Goal: Information Seeking & Learning: Check status

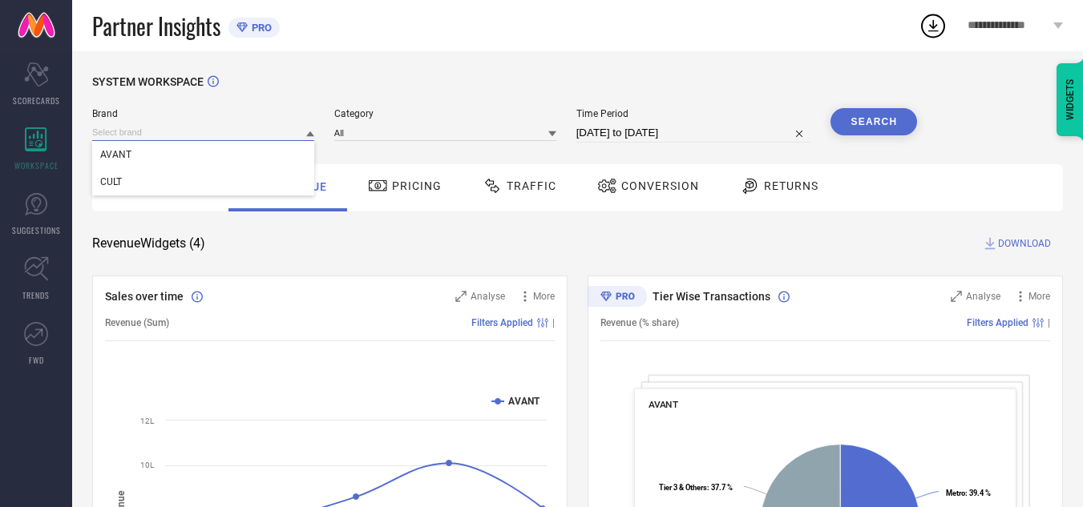
click at [181, 138] on input at bounding box center [203, 132] width 222 height 17
click at [188, 177] on div "CULT" at bounding box center [203, 181] width 222 height 27
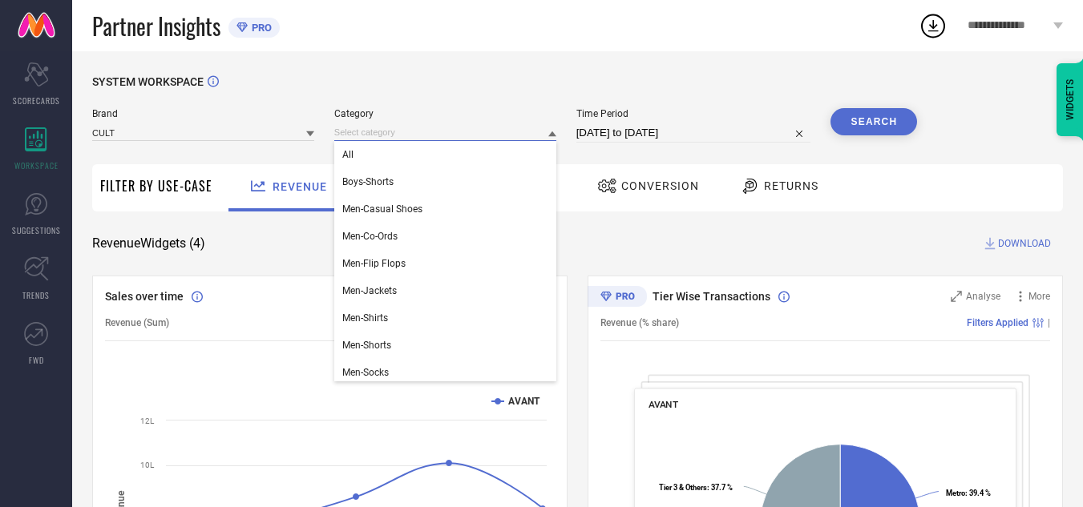
click at [358, 135] on input at bounding box center [445, 132] width 222 height 17
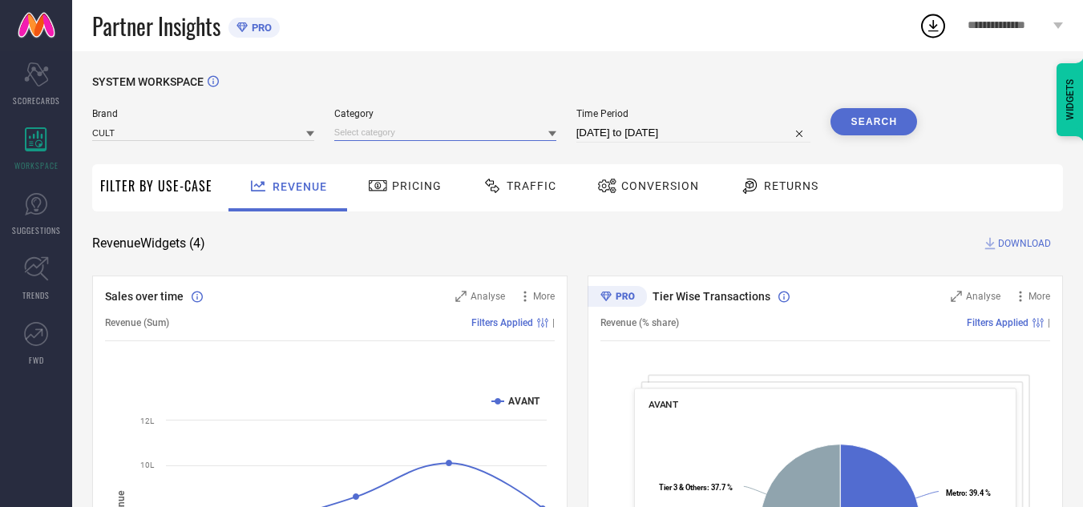
click at [358, 135] on input at bounding box center [445, 132] width 222 height 17
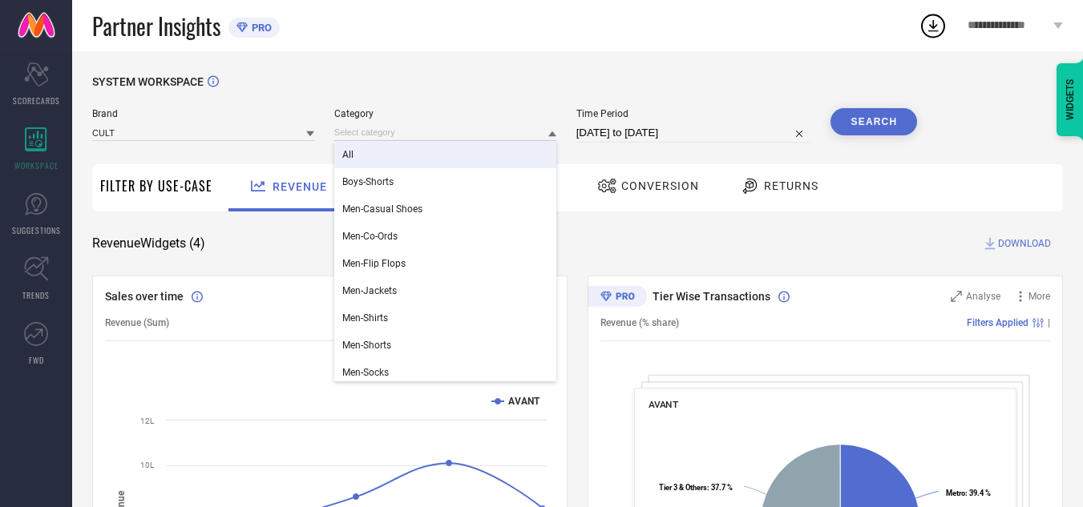
click at [369, 152] on div "All" at bounding box center [445, 154] width 222 height 27
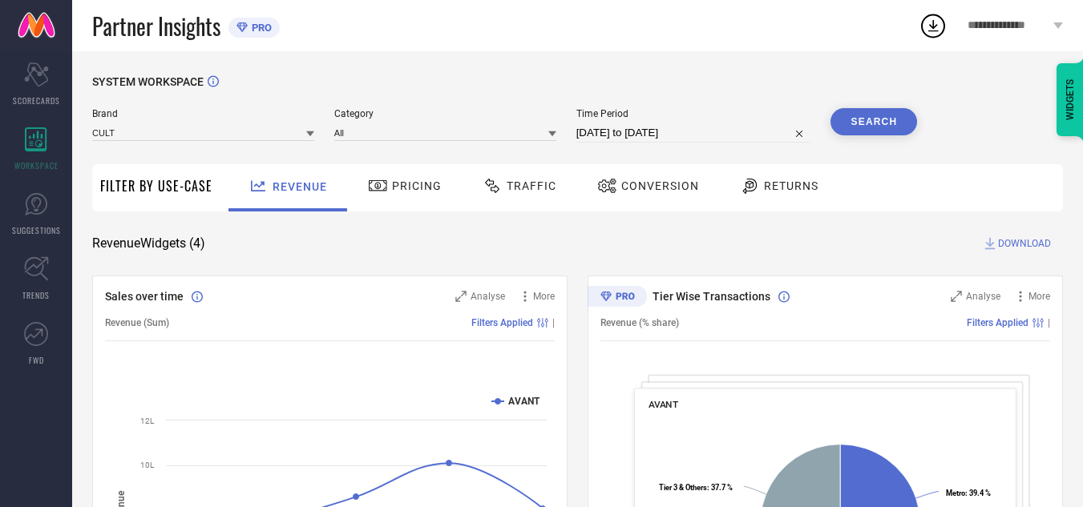
select select "7"
select select "2025"
select select "8"
select select "2025"
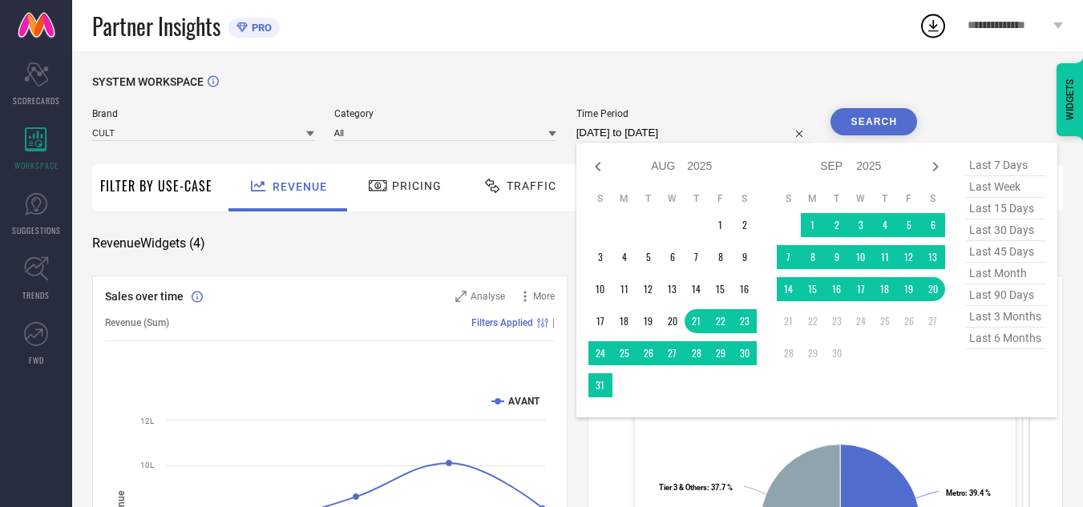
click at [683, 139] on input "[DATE] to [DATE]" at bounding box center [693, 132] width 235 height 19
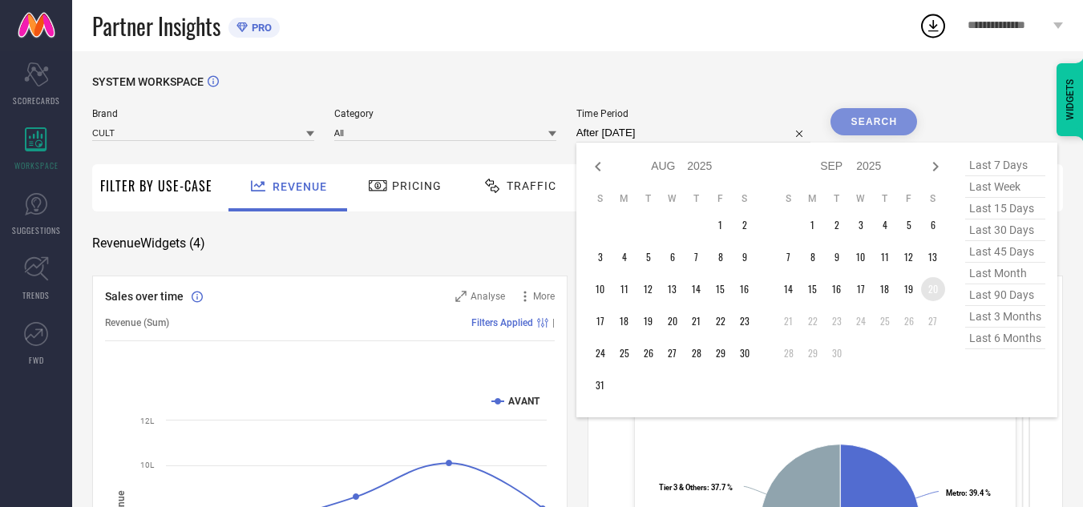
click at [934, 292] on td "20" at bounding box center [933, 289] width 24 height 24
type input "[DATE] to [DATE]"
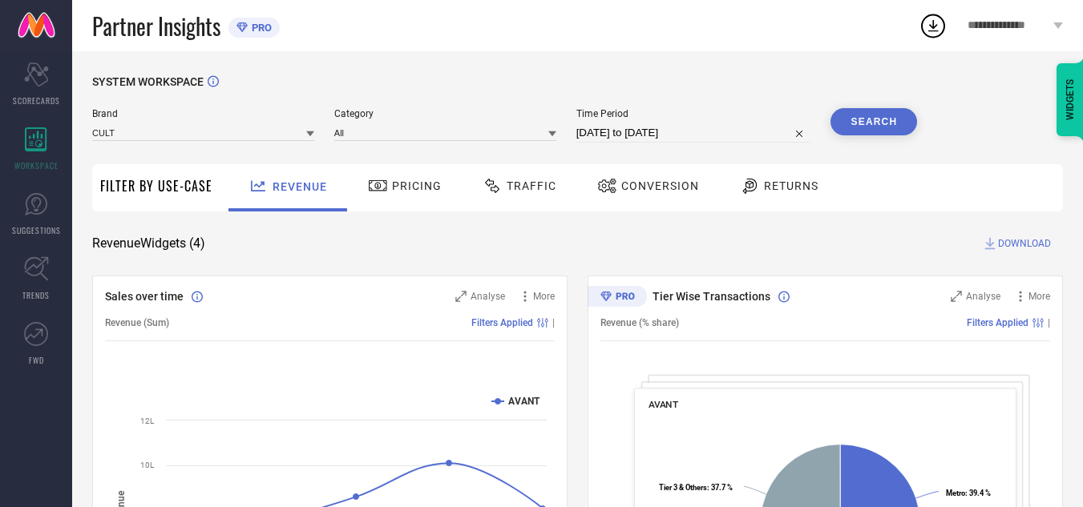
click at [883, 123] on button "Search" at bounding box center [873, 121] width 87 height 27
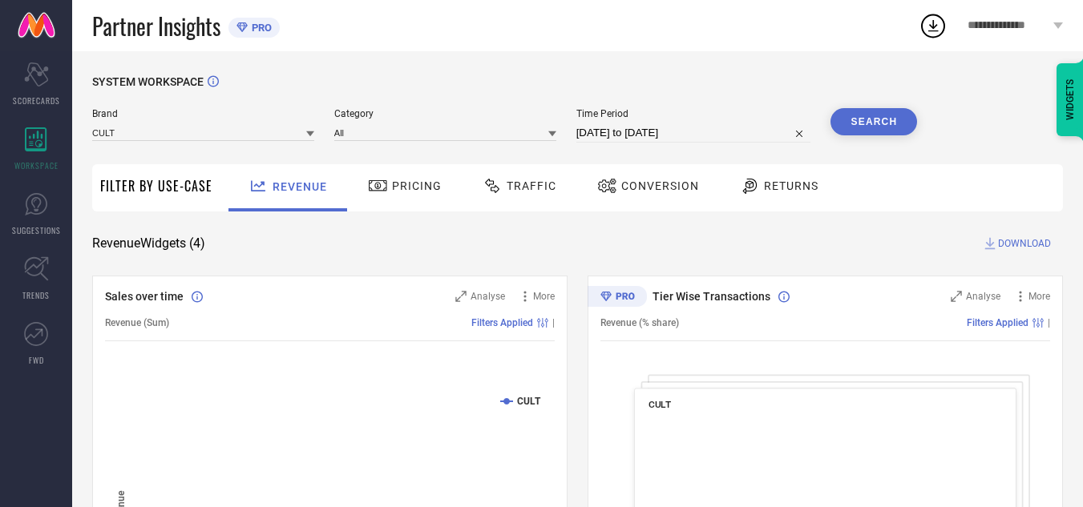
click at [523, 192] on span "Traffic" at bounding box center [532, 186] width 50 height 13
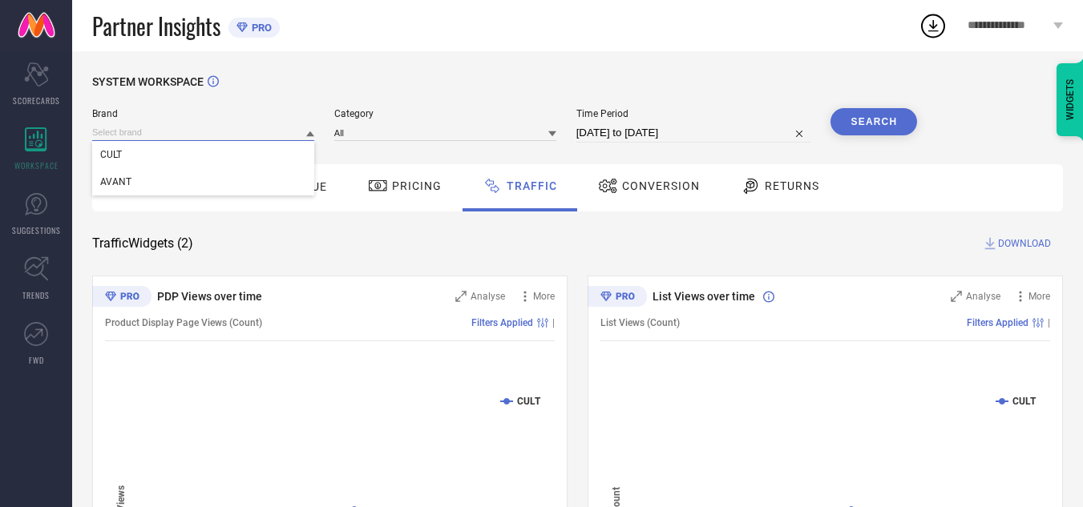
click at [283, 139] on input at bounding box center [203, 132] width 222 height 17
click at [285, 175] on div "AVANT" at bounding box center [203, 181] width 222 height 27
click at [418, 126] on input at bounding box center [445, 132] width 222 height 17
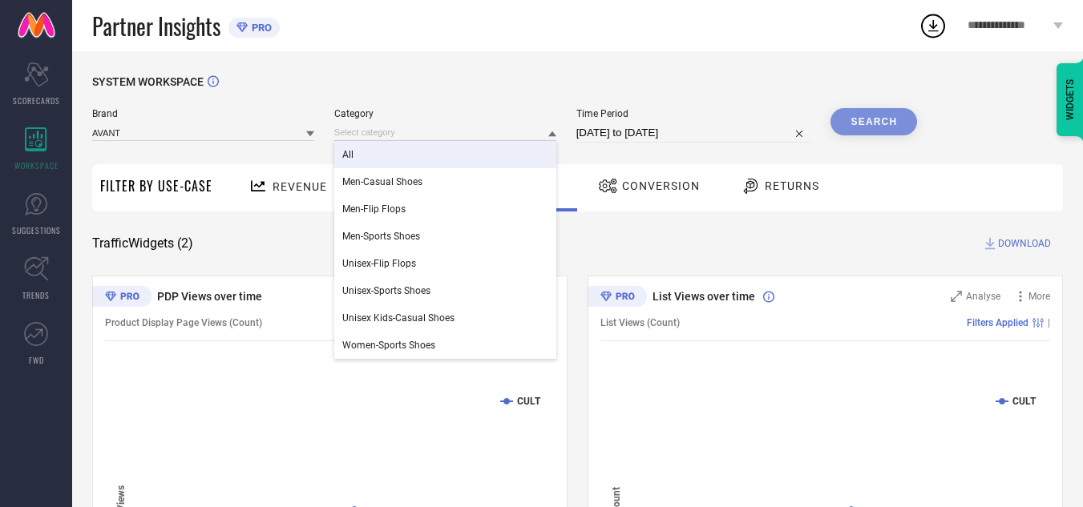
click at [424, 163] on div "All" at bounding box center [445, 154] width 222 height 27
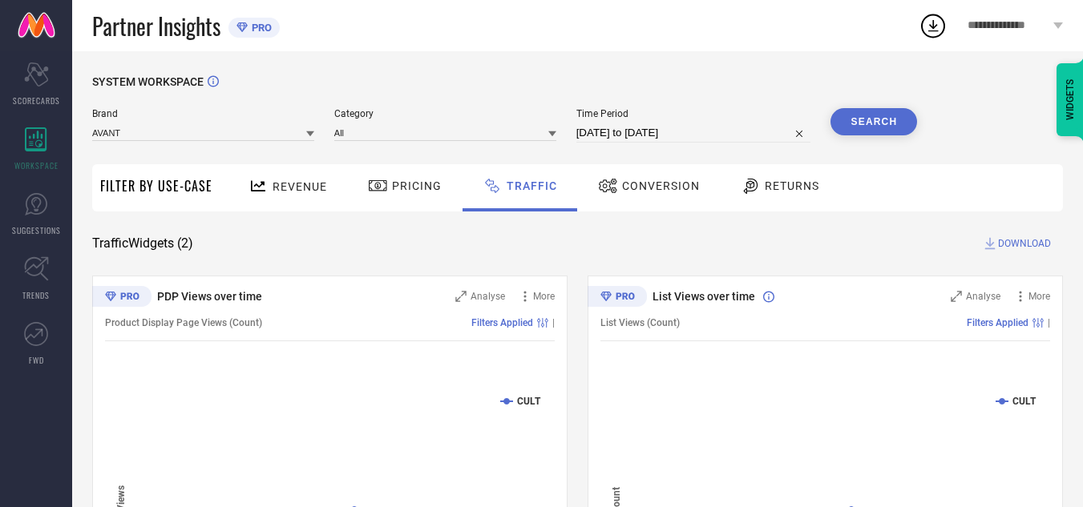
click at [866, 131] on button "Search" at bounding box center [873, 121] width 87 height 27
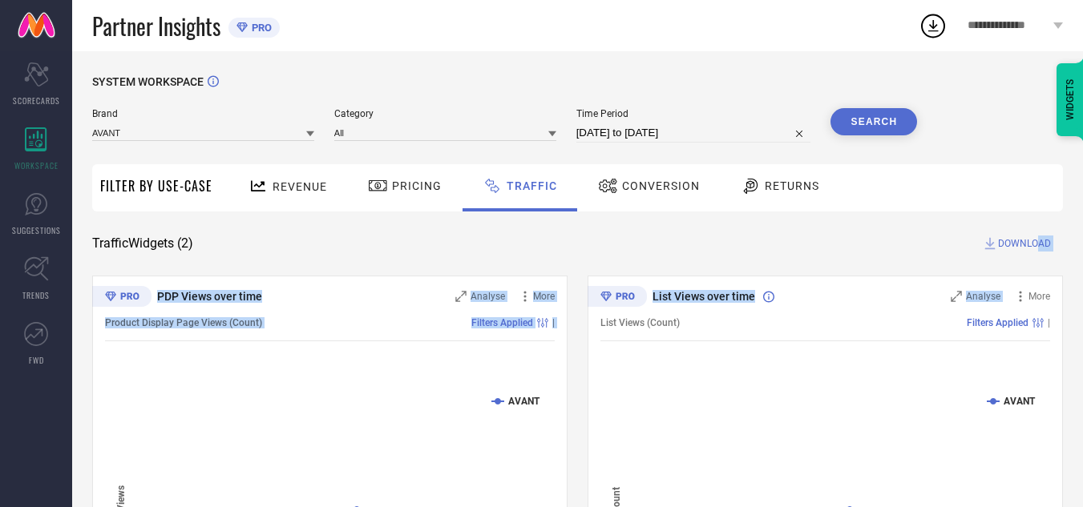
drag, startPoint x: 1036, startPoint y: 253, endPoint x: 1038, endPoint y: 235, distance: 18.5
click at [1038, 235] on div "SYSTEM WORKSPACE Brand AVANT Category All Time Period [DATE] to [DATE] Search F…" at bounding box center [577, 375] width 971 height 601
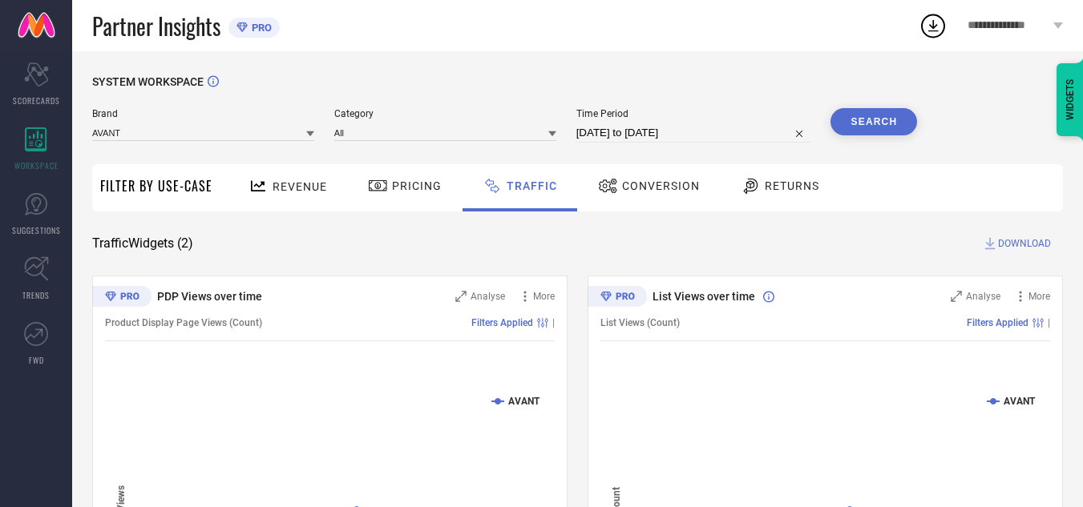
click at [895, 113] on button "Search" at bounding box center [873, 121] width 87 height 27
click at [1011, 238] on span "DOWNLOAD" at bounding box center [1024, 244] width 53 height 16
